Goal: Task Accomplishment & Management: Manage account settings

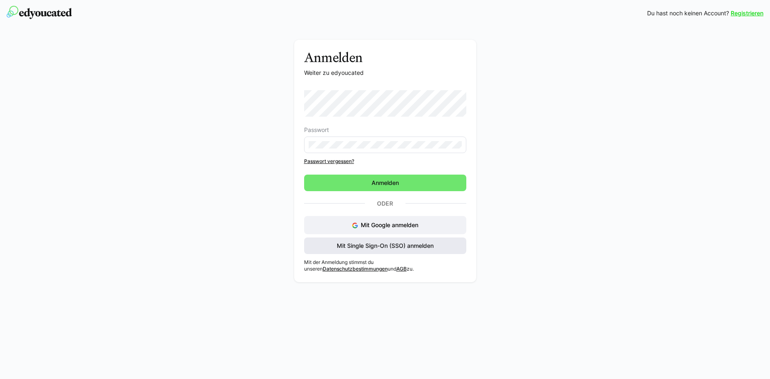
click at [390, 249] on span "Mit Single Sign-On (SSO) anmelden" at bounding box center [384, 245] width 99 height 8
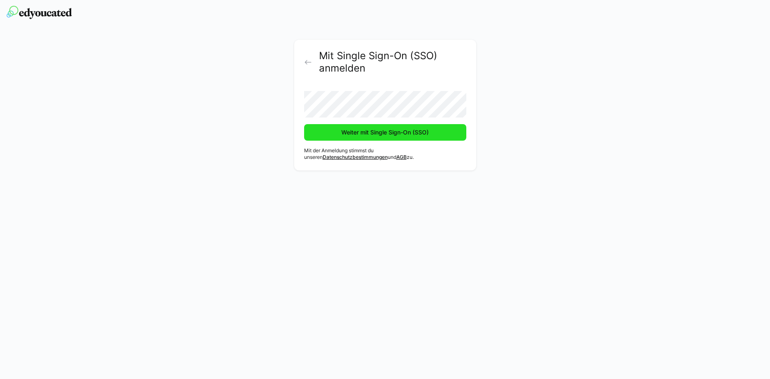
click at [357, 131] on span "Weiter mit Single Sign-On (SSO)" at bounding box center [385, 132] width 90 height 8
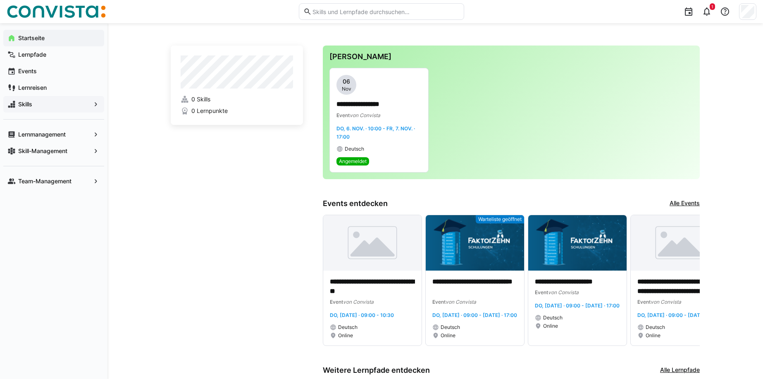
click at [62, 103] on span "Skills" at bounding box center [54, 104] width 74 height 8
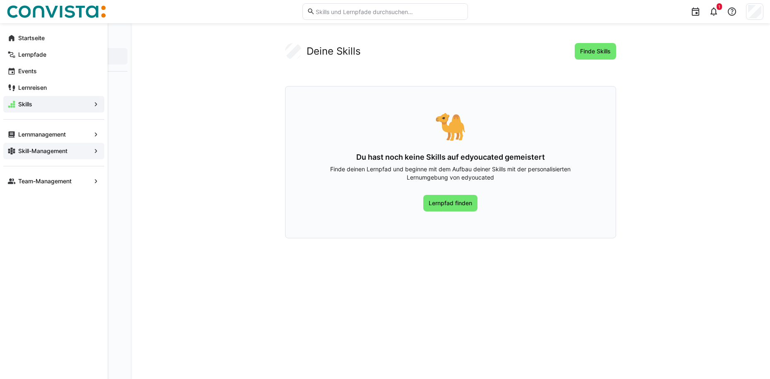
click at [0, 0] on app-navigation-label "Skill-Management" at bounding box center [0, 0] width 0 height 0
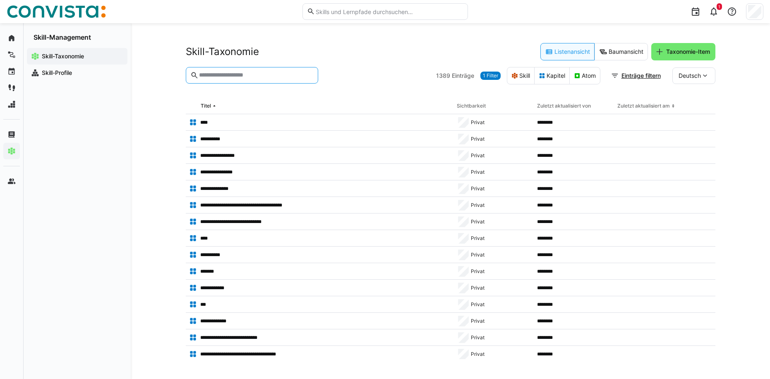
click at [242, 73] on input "text" at bounding box center [255, 75] width 115 height 7
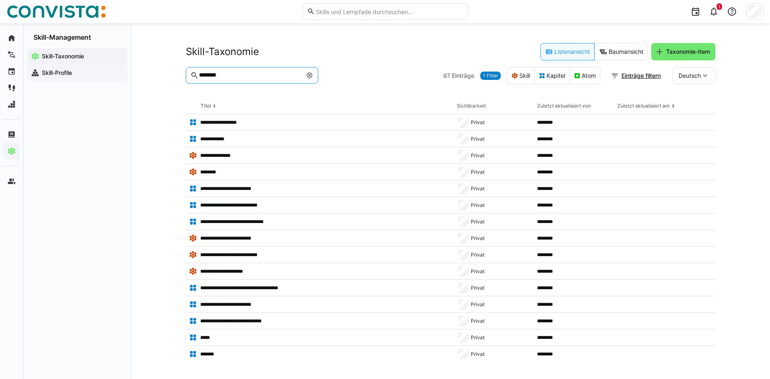
type input "********"
click at [0, 0] on app-navigation-label "Skill-Profile" at bounding box center [0, 0] width 0 height 0
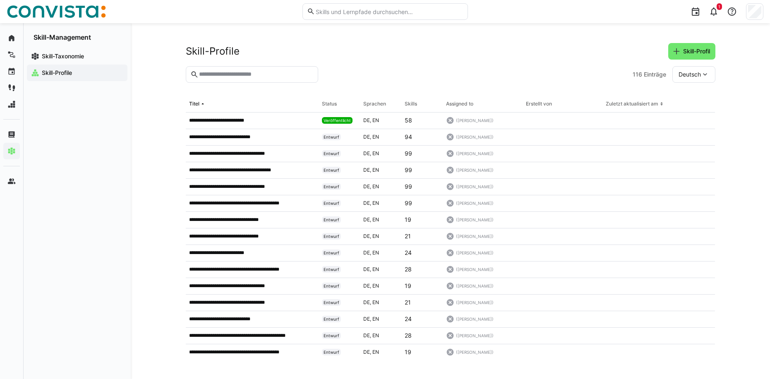
click at [234, 79] on eds-input at bounding box center [252, 74] width 132 height 17
click at [239, 73] on input "text" at bounding box center [255, 74] width 115 height 7
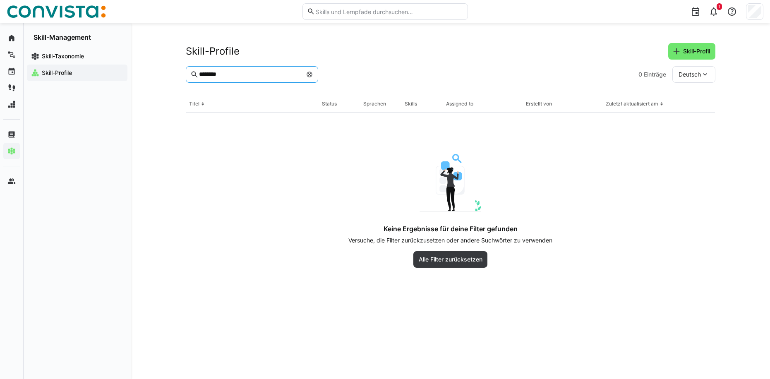
type input "********"
drag, startPoint x: 307, startPoint y: 73, endPoint x: 259, endPoint y: 83, distance: 49.5
click at [307, 73] on eds-icon at bounding box center [309, 74] width 7 height 7
click at [231, 72] on input "text" at bounding box center [255, 74] width 115 height 7
type input "*"
